Goal: Check status: Check status

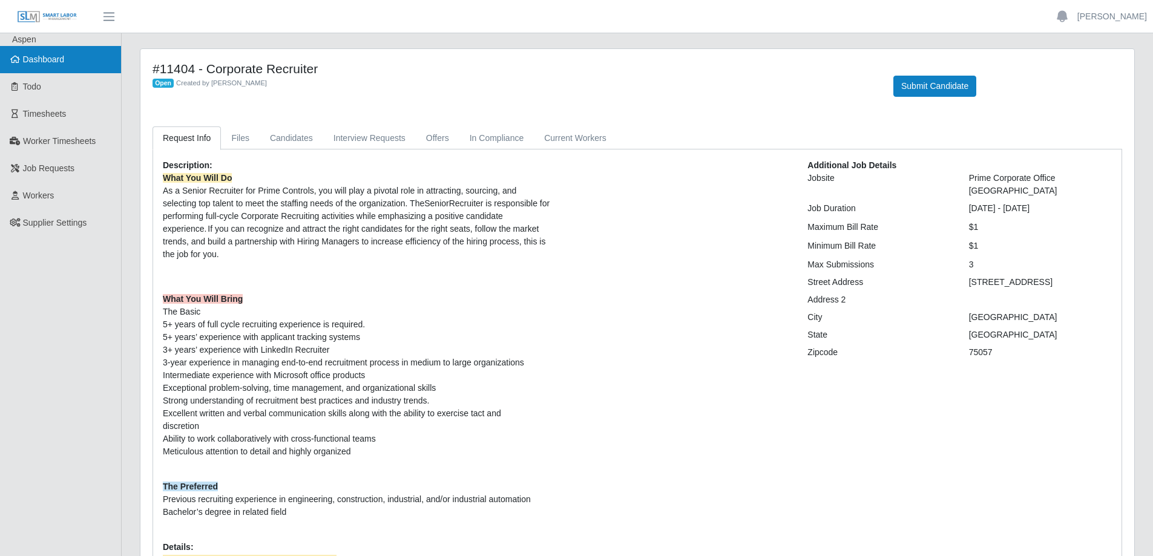
click at [50, 51] on link "Dashboard" at bounding box center [60, 59] width 121 height 27
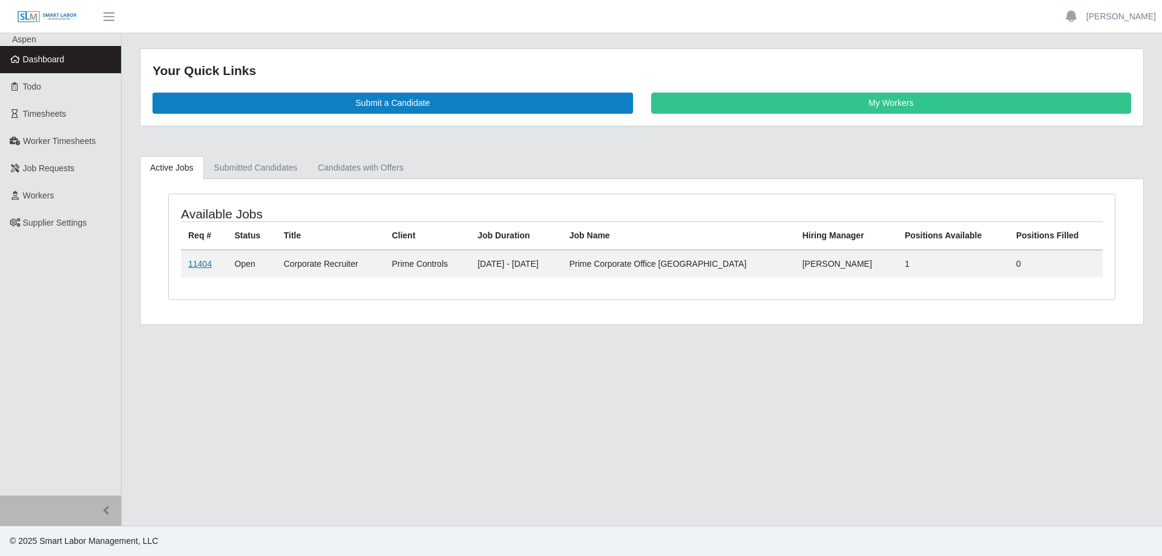
click at [202, 261] on link "11404" at bounding box center [200, 264] width 24 height 10
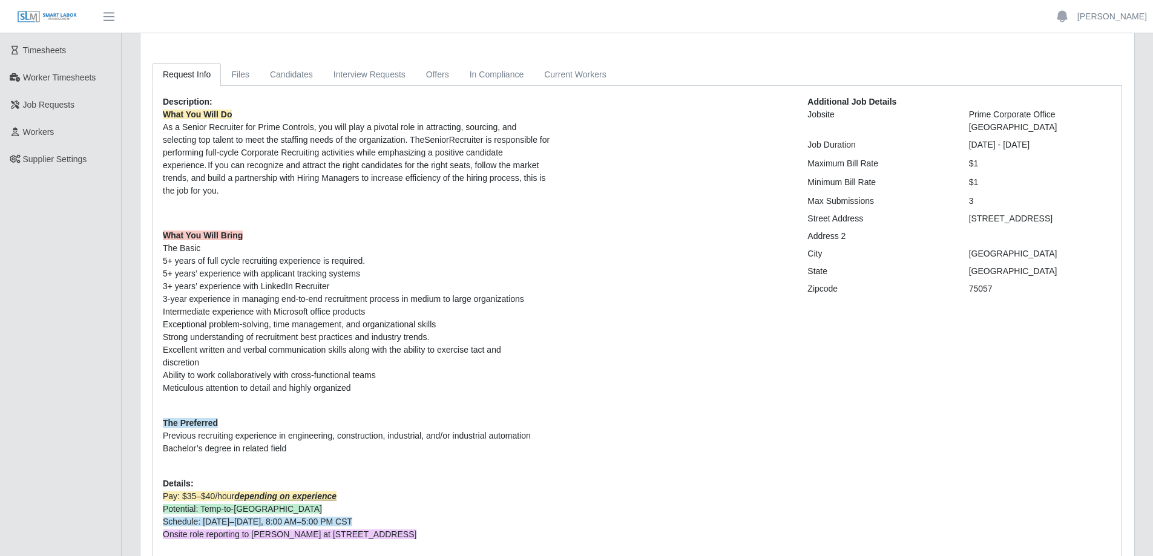
scroll to position [5, 0]
